Goal: Information Seeking & Learning: Learn about a topic

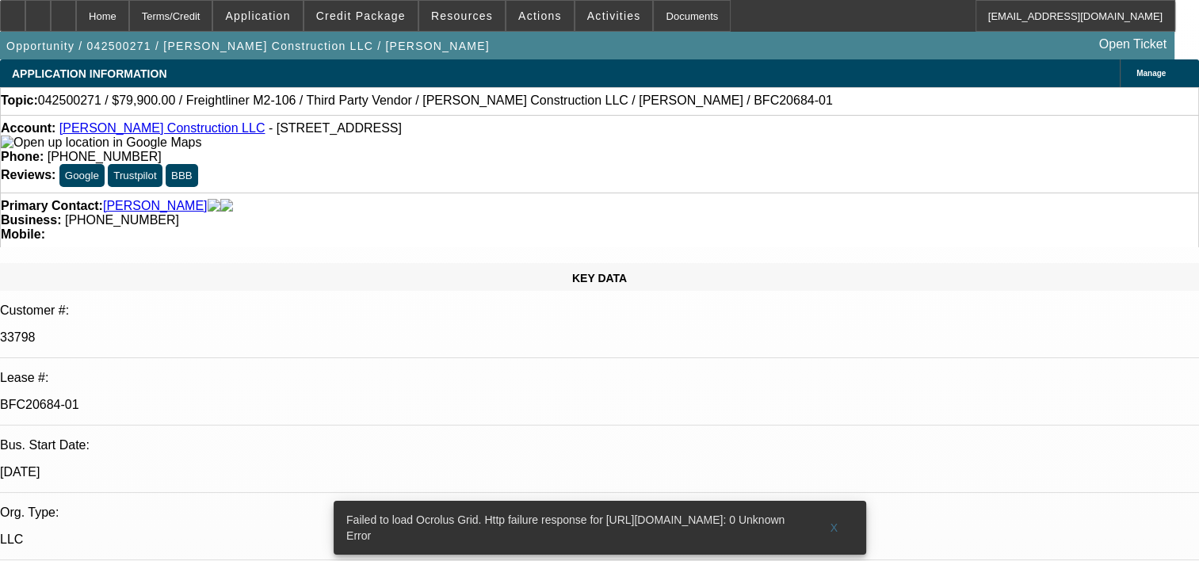
select select "0"
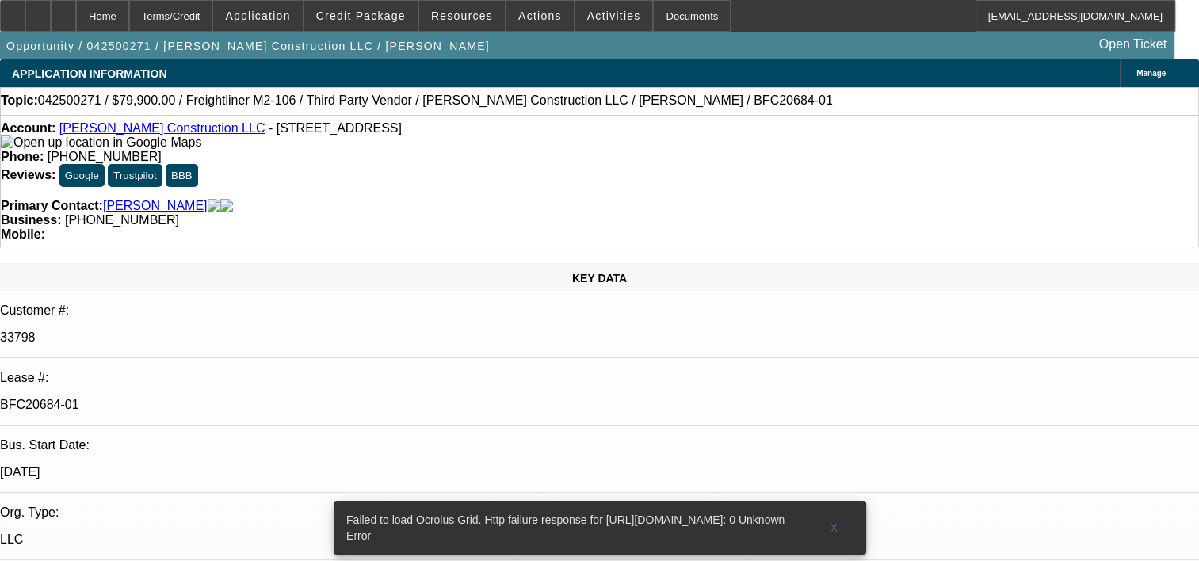
select select "0"
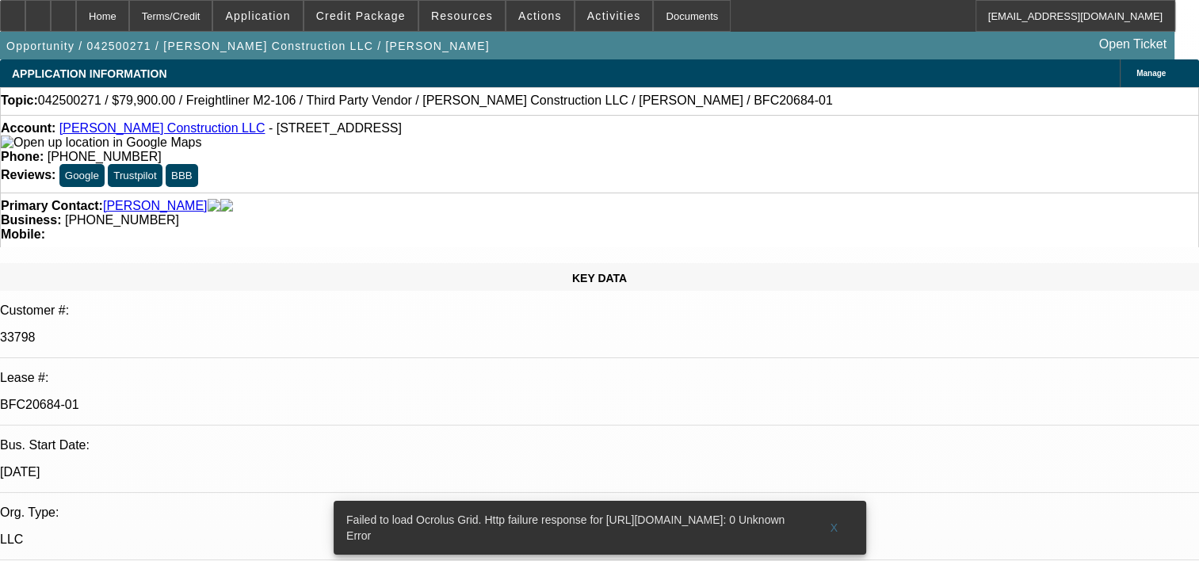
select select "0"
select select "1"
select select "6"
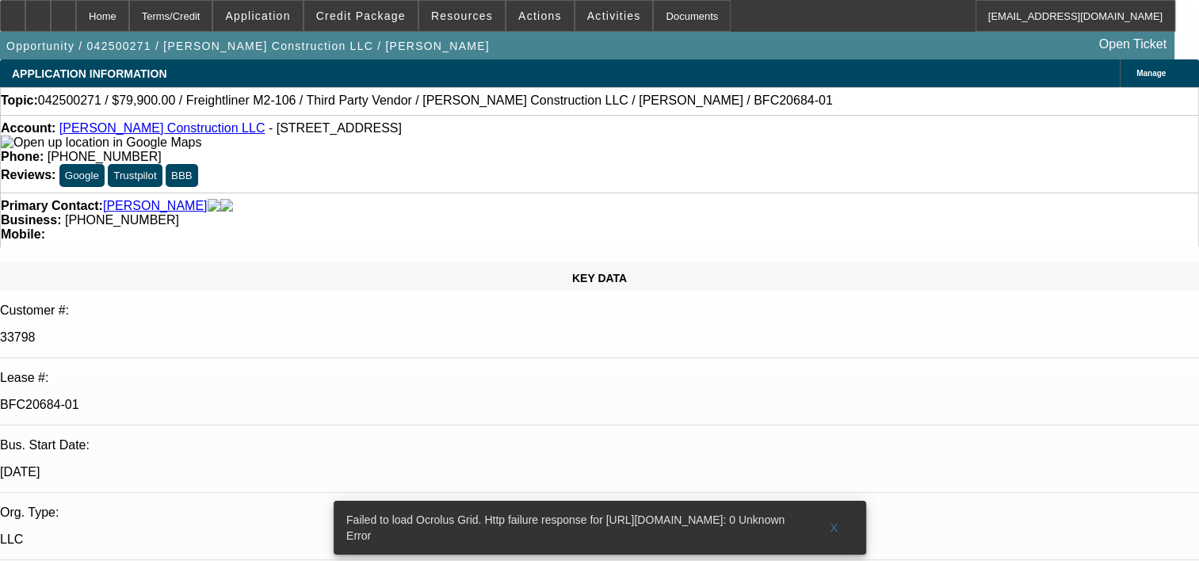
select select "1"
select select "6"
select select "1"
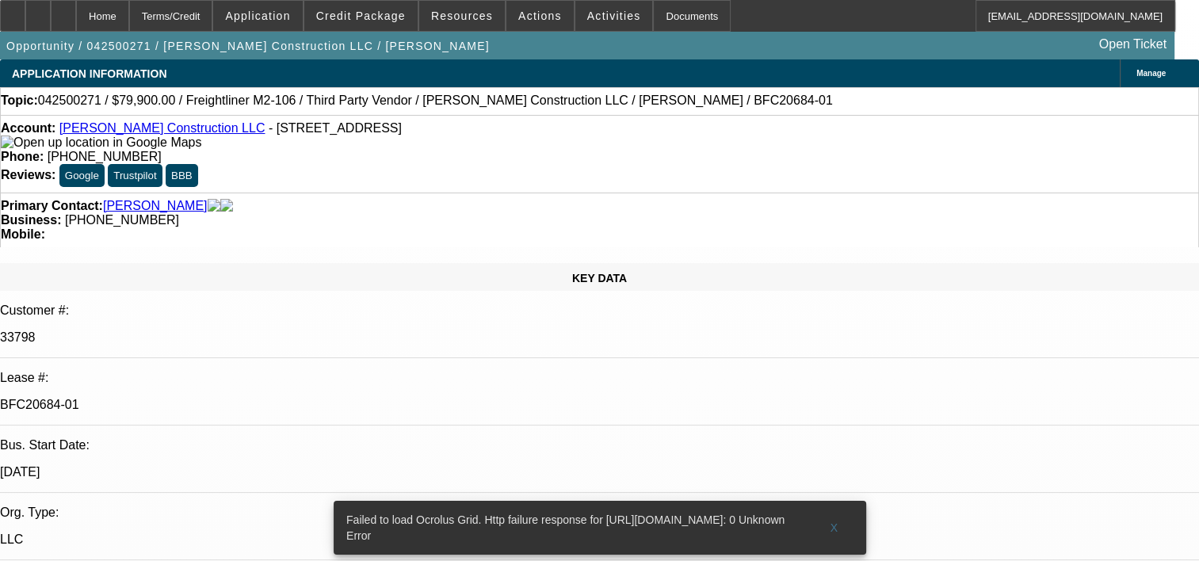
select select "6"
select select "1"
select select "6"
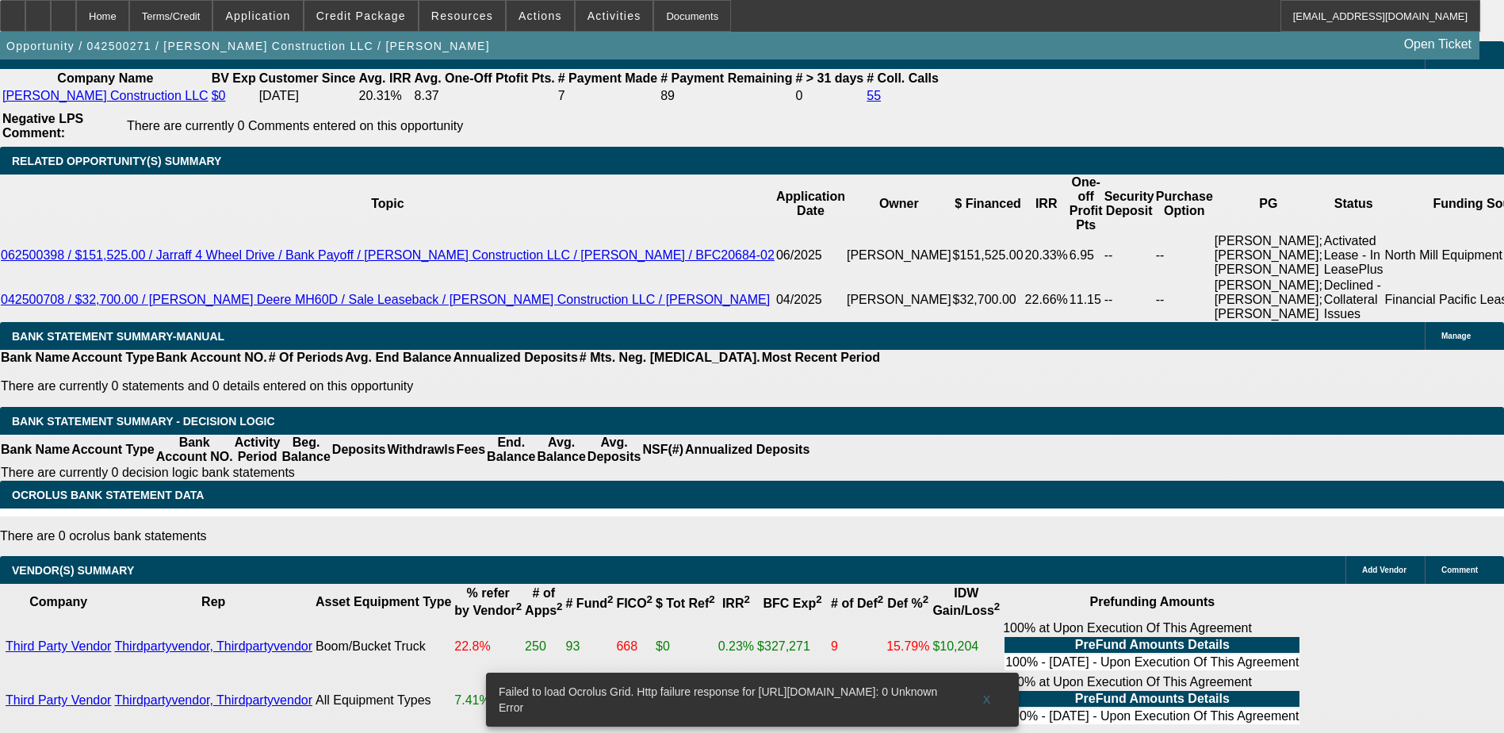
scroll to position [2884, 0]
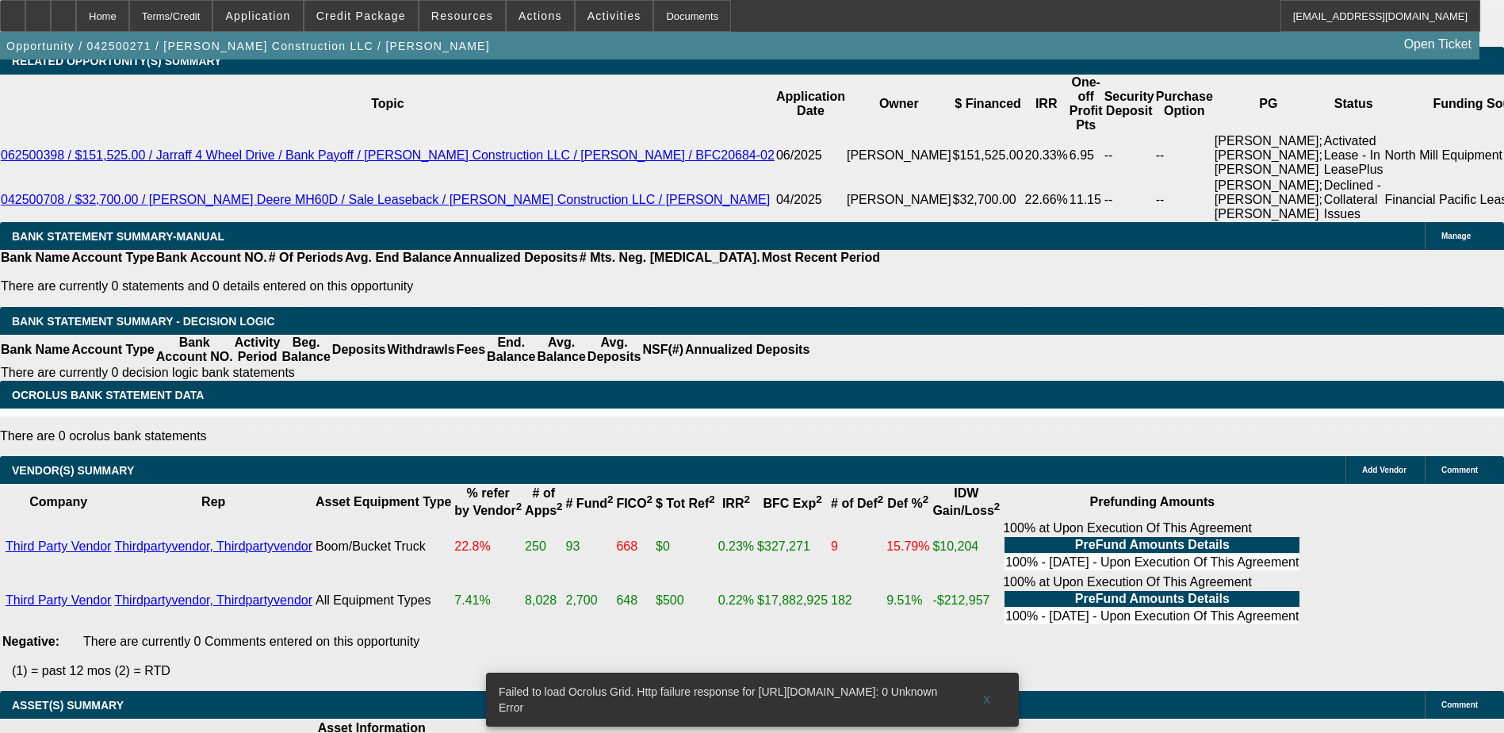
scroll to position [2963, 0]
